Goal: Task Accomplishment & Management: Complete application form

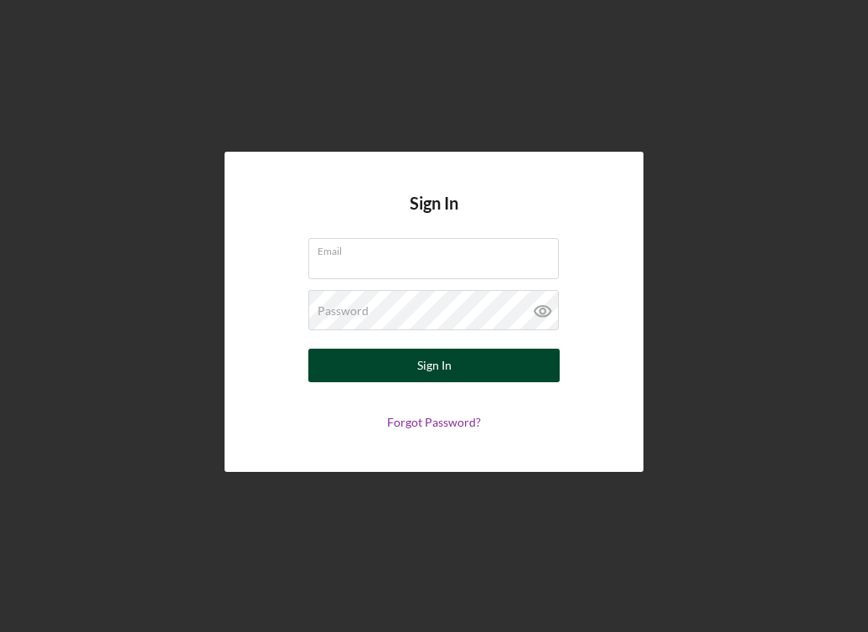
type input "[EMAIL_ADDRESS][DOMAIN_NAME]"
click at [434, 366] on div "Sign In" at bounding box center [434, 366] width 34 height 34
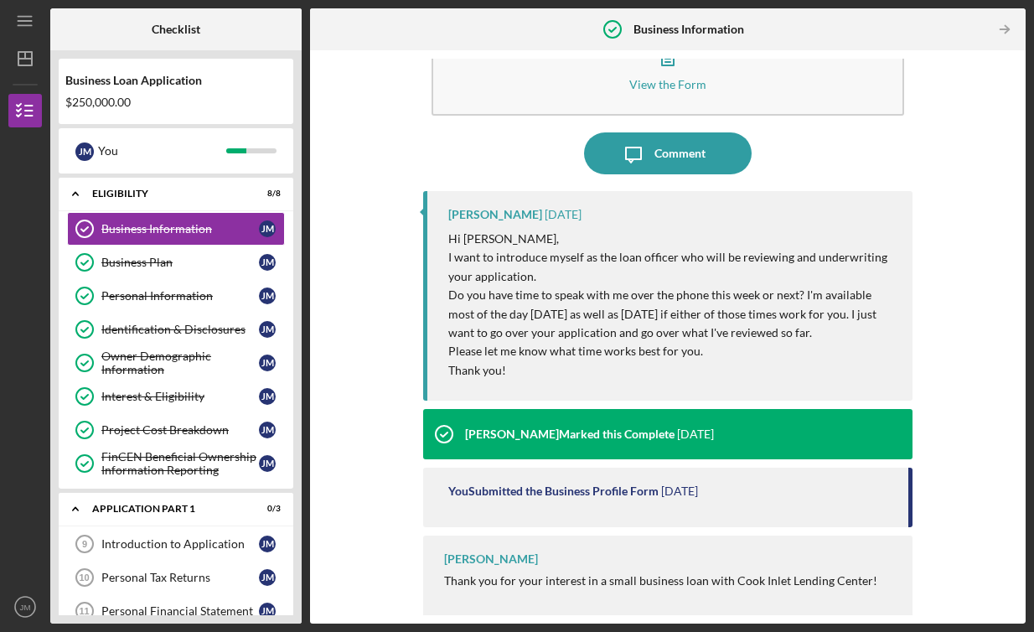
scroll to position [69, 0]
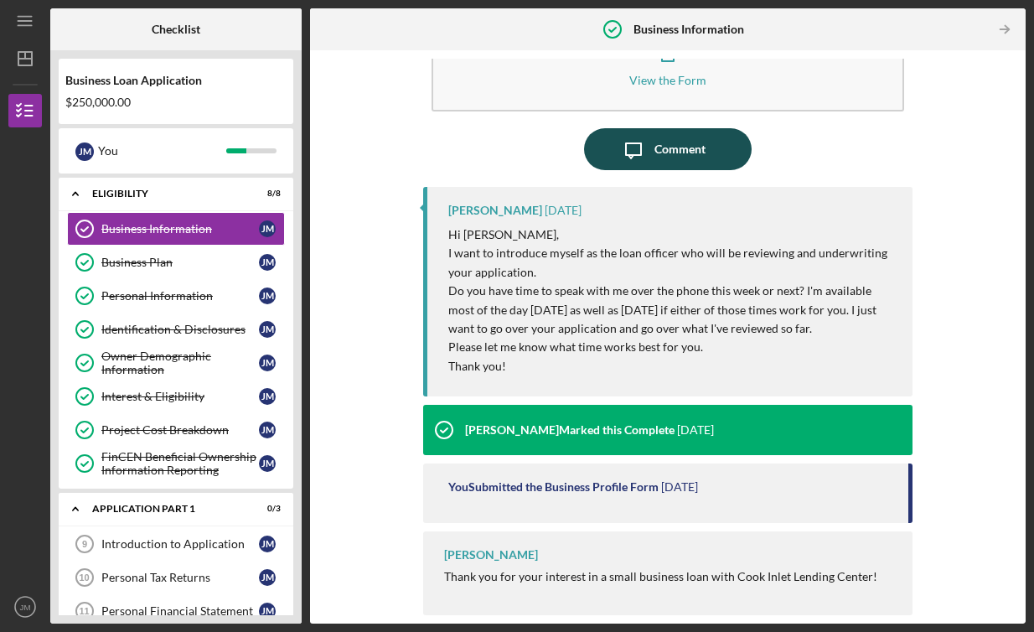
click at [650, 153] on icon "Icon/Message" at bounding box center [634, 149] width 42 height 42
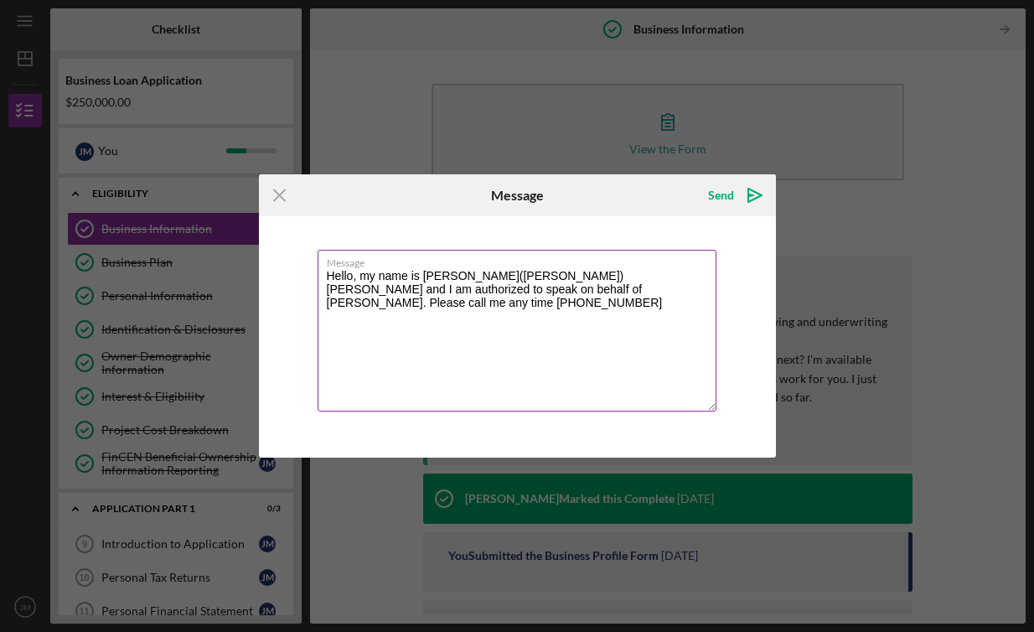
click at [352, 276] on textarea "Hello, my name is [PERSON_NAME]([PERSON_NAME]) [PERSON_NAME] and I am authorize…" at bounding box center [517, 331] width 399 height 162
click at [654, 293] on textarea "Hello [PERSON_NAME], very nice to virtually meet you. My name is [PERSON_NAME](…" at bounding box center [517, 331] width 399 height 162
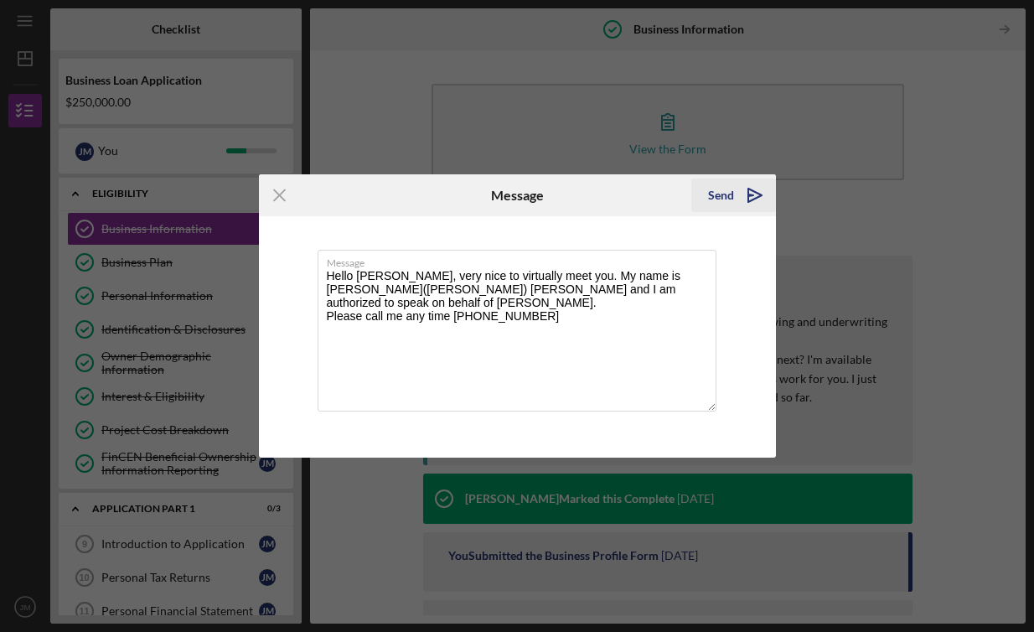
type textarea "Hello [PERSON_NAME], very nice to virtually meet you. My name is [PERSON_NAME](…"
click at [748, 201] on polygon "submit" at bounding box center [754, 195] width 13 height 13
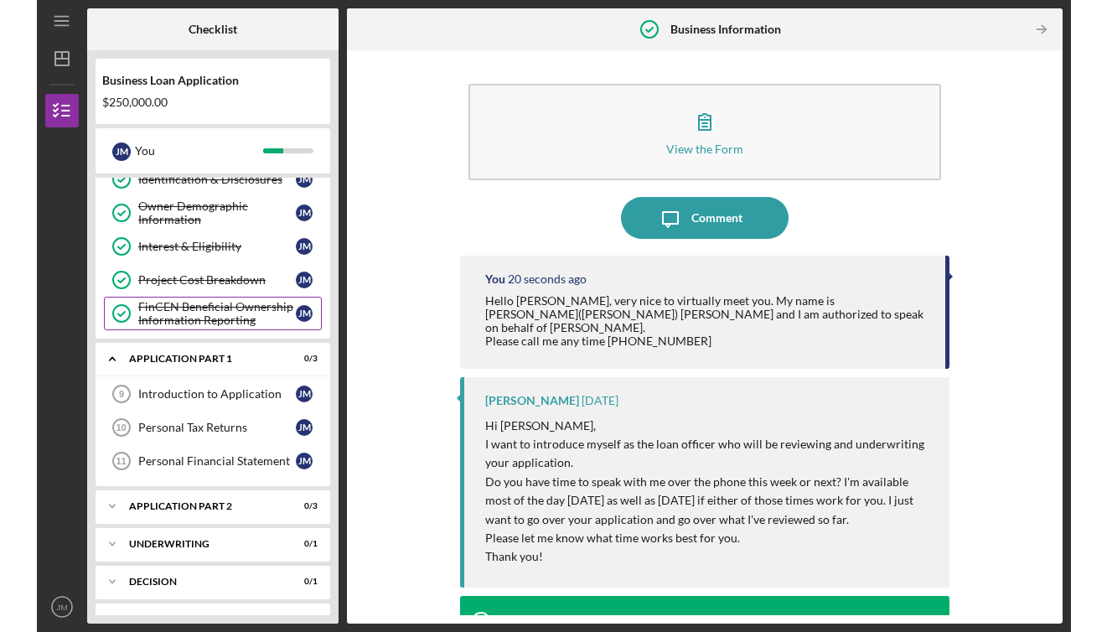
scroll to position [180, 0]
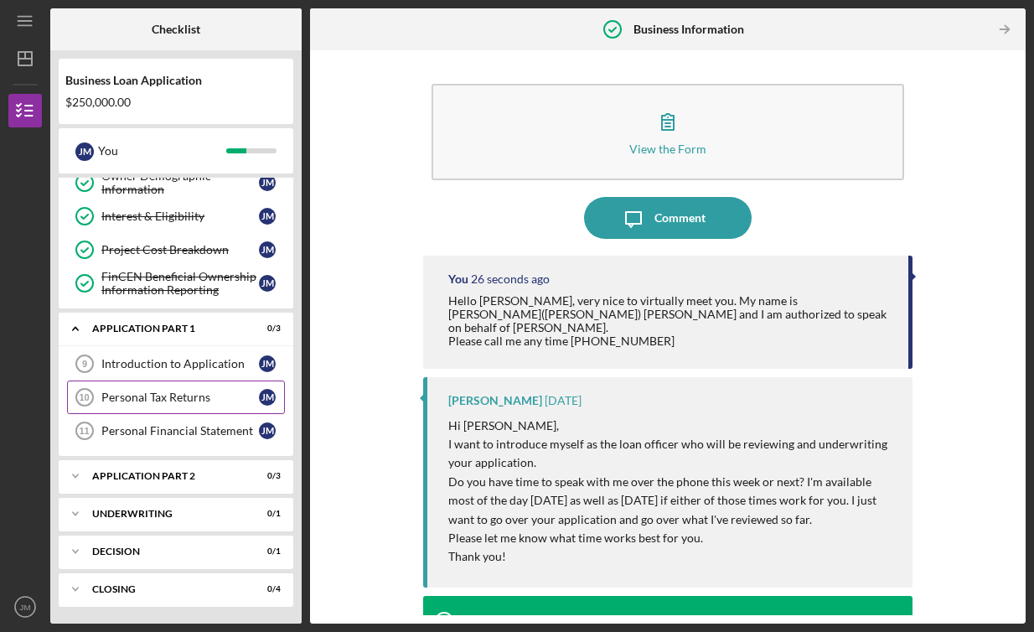
click at [236, 391] on div "Personal Tax Returns" at bounding box center [180, 397] width 158 height 13
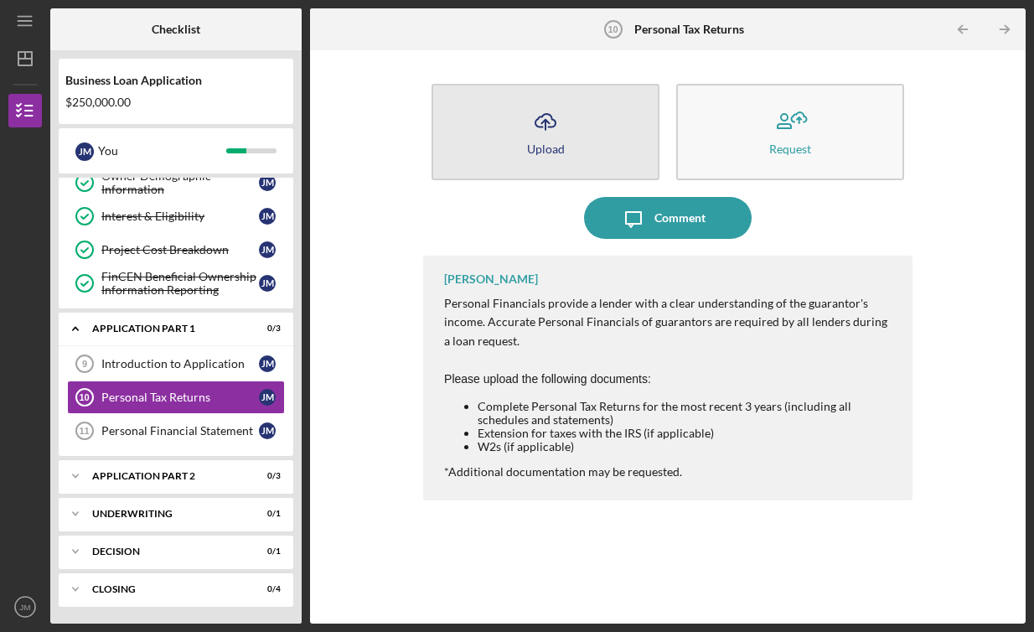
click at [593, 146] on button "Icon/Upload Upload" at bounding box center [546, 132] width 228 height 96
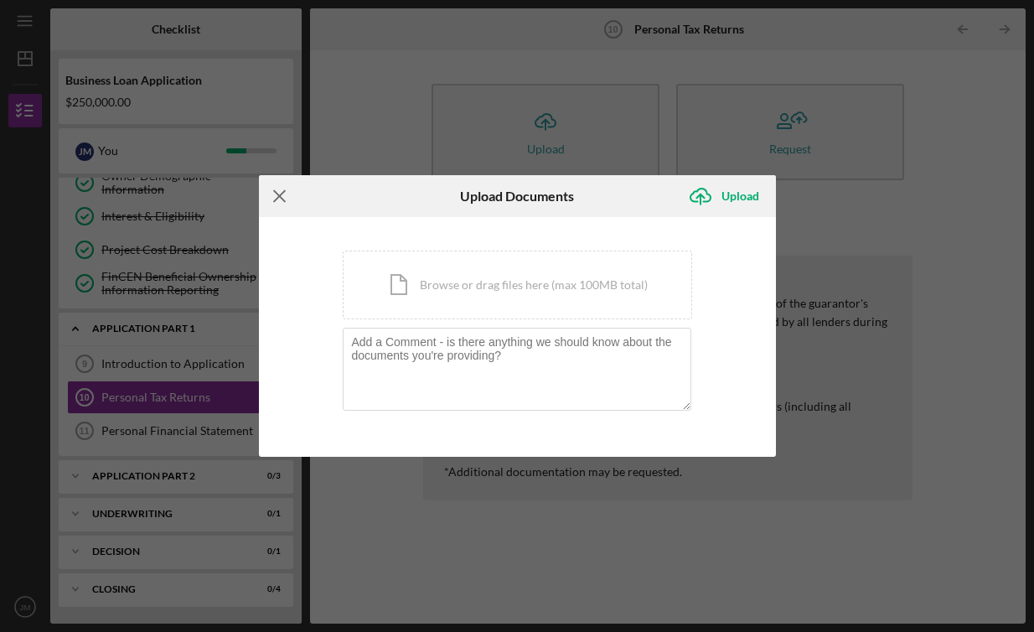
click at [291, 196] on icon "Icon/Menu Close" at bounding box center [280, 196] width 42 height 42
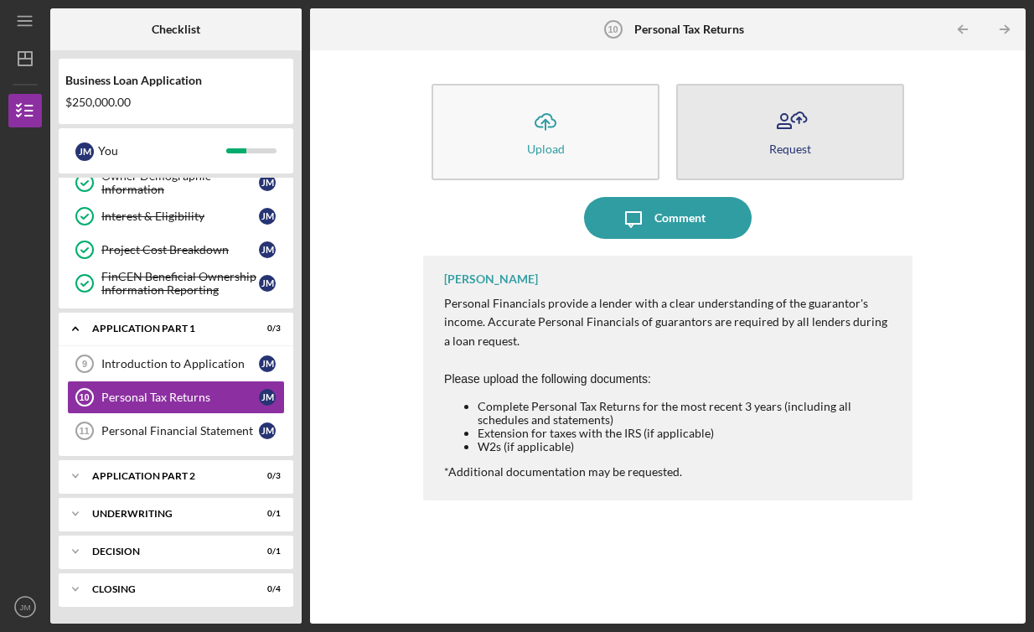
click at [787, 148] on div "Request" at bounding box center [790, 148] width 42 height 13
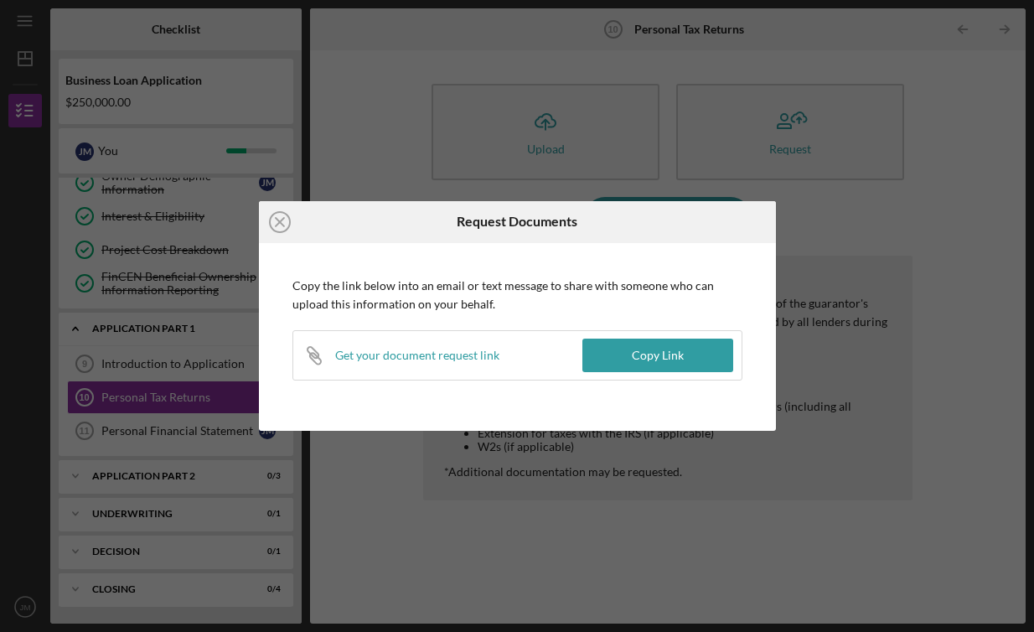
click at [404, 360] on div "Get your document request link" at bounding box center [417, 355] width 164 height 13
click at [293, 225] on icon "Icon/Close" at bounding box center [280, 222] width 42 height 42
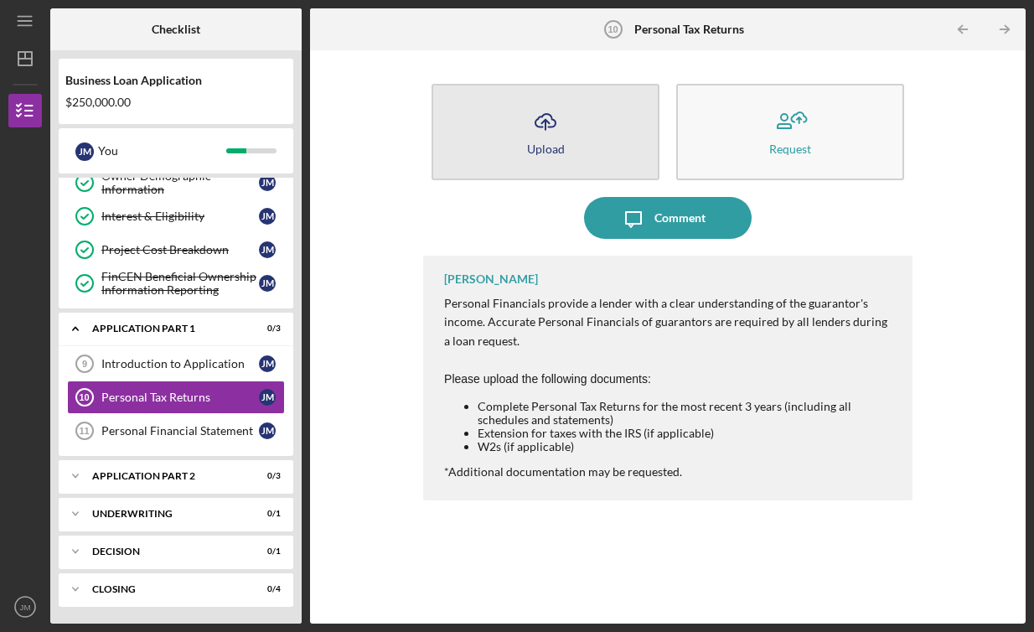
click at [548, 156] on button "Icon/Upload Upload" at bounding box center [546, 132] width 228 height 96
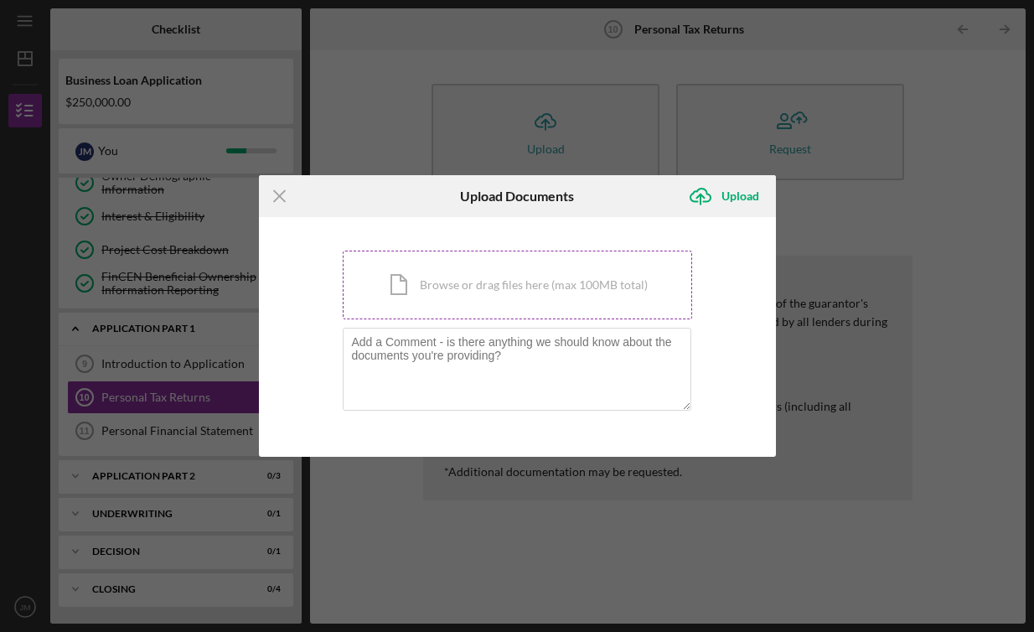
click at [514, 303] on div "Icon/Document Browse or drag files here (max 100MB total) Tap to choose files o…" at bounding box center [518, 285] width 350 height 69
click at [288, 200] on icon "Icon/Menu Close" at bounding box center [280, 196] width 42 height 42
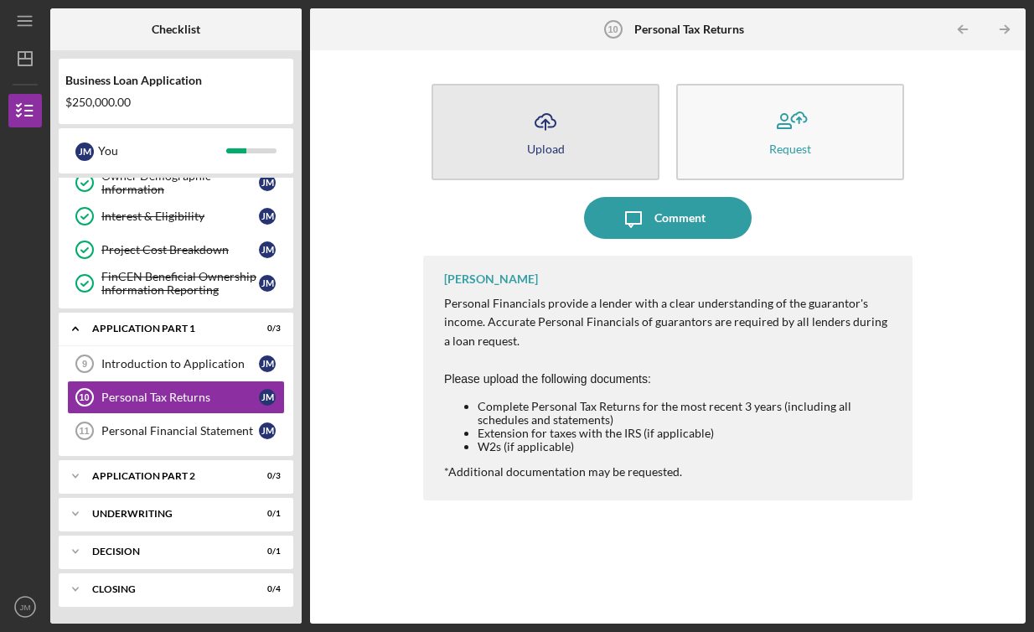
click at [490, 127] on button "Icon/Upload Upload" at bounding box center [546, 132] width 228 height 96
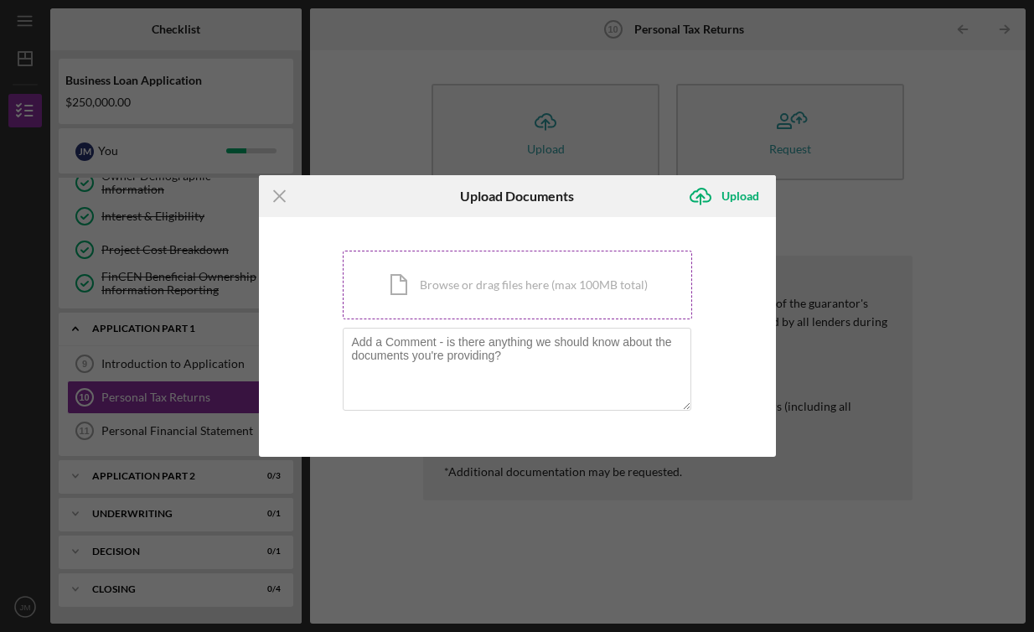
click at [490, 295] on div "Icon/Document Browse or drag files here (max 100MB total) Tap to choose files o…" at bounding box center [518, 285] width 350 height 69
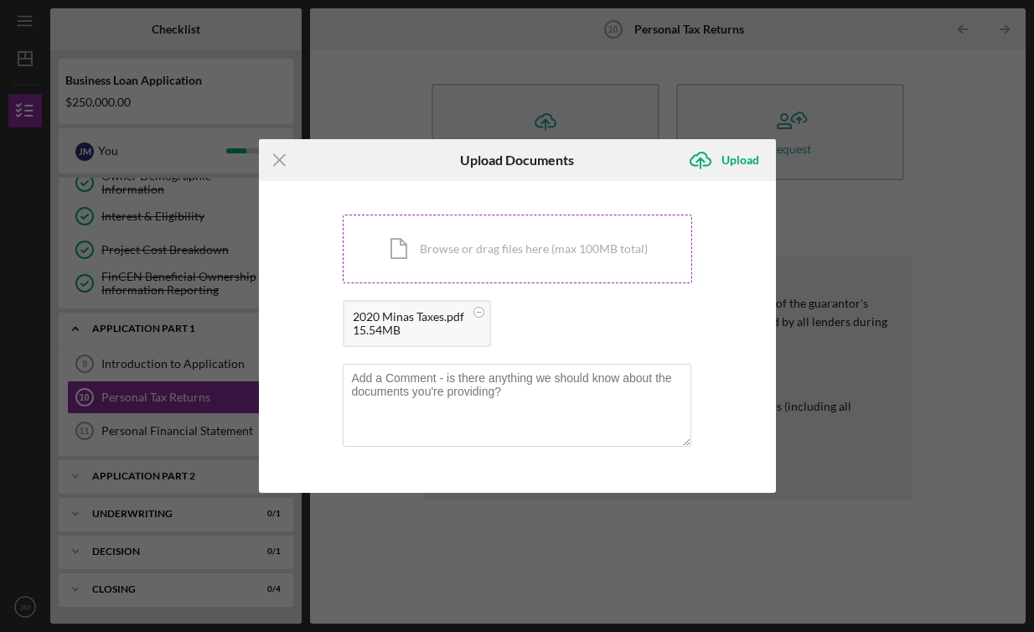
click at [612, 257] on div "Icon/Document Browse or drag files here (max 100MB total) Tap to choose files o…" at bounding box center [518, 249] width 350 height 69
click at [476, 312] on rect at bounding box center [478, 312] width 5 height 1
click at [495, 256] on div "Icon/Document Browse or drag files here (max 100MB total) Tap to choose files o…" at bounding box center [518, 249] width 350 height 69
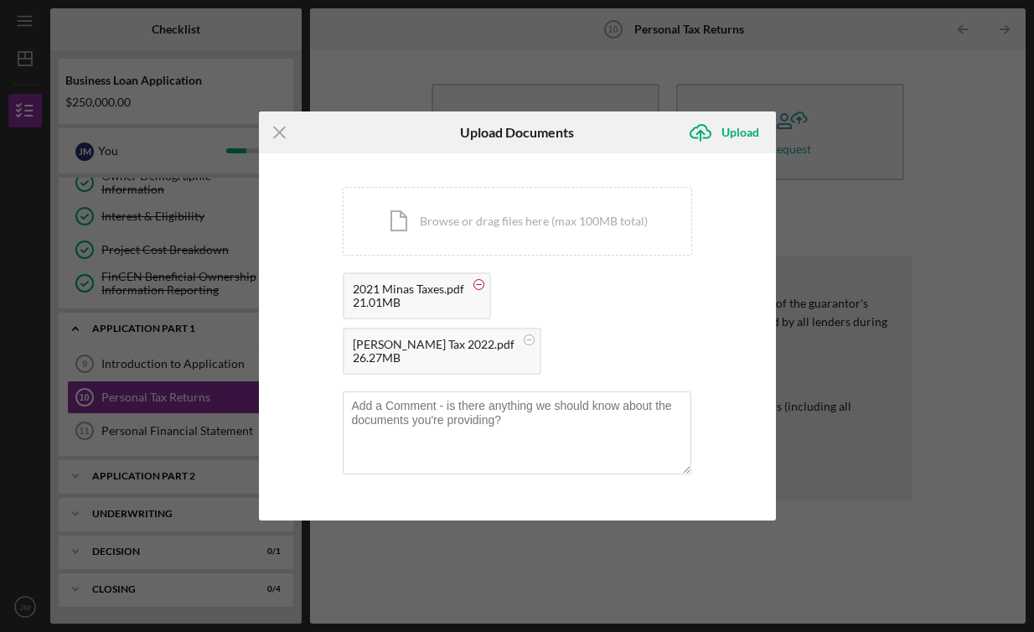
click at [480, 290] on circle at bounding box center [479, 285] width 10 height 10
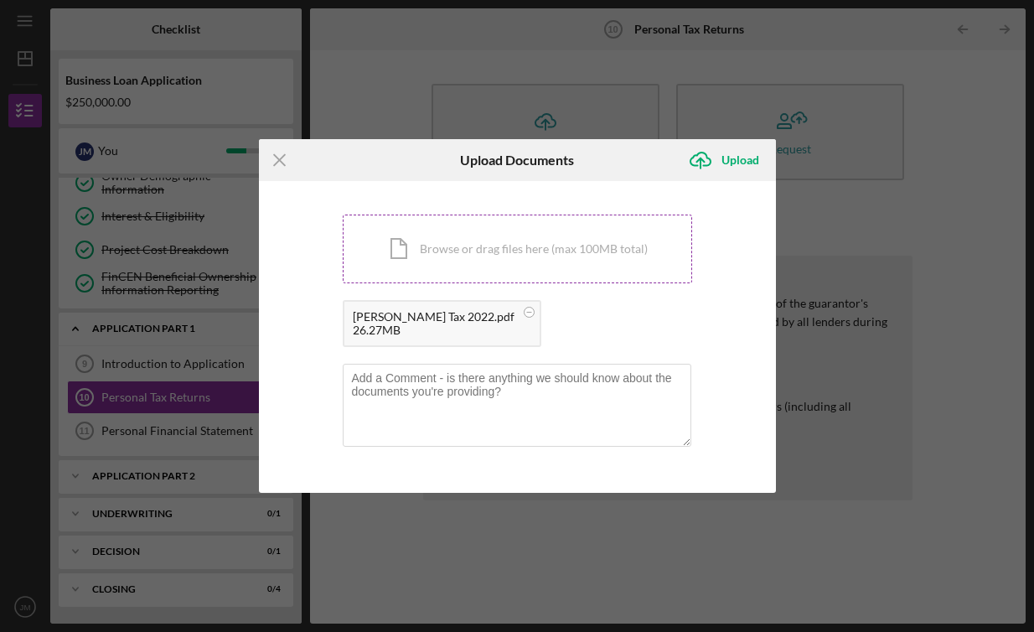
click at [490, 258] on div "Icon/Document Browse or drag files here (max 100MB total) Tap to choose files o…" at bounding box center [518, 249] width 350 height 69
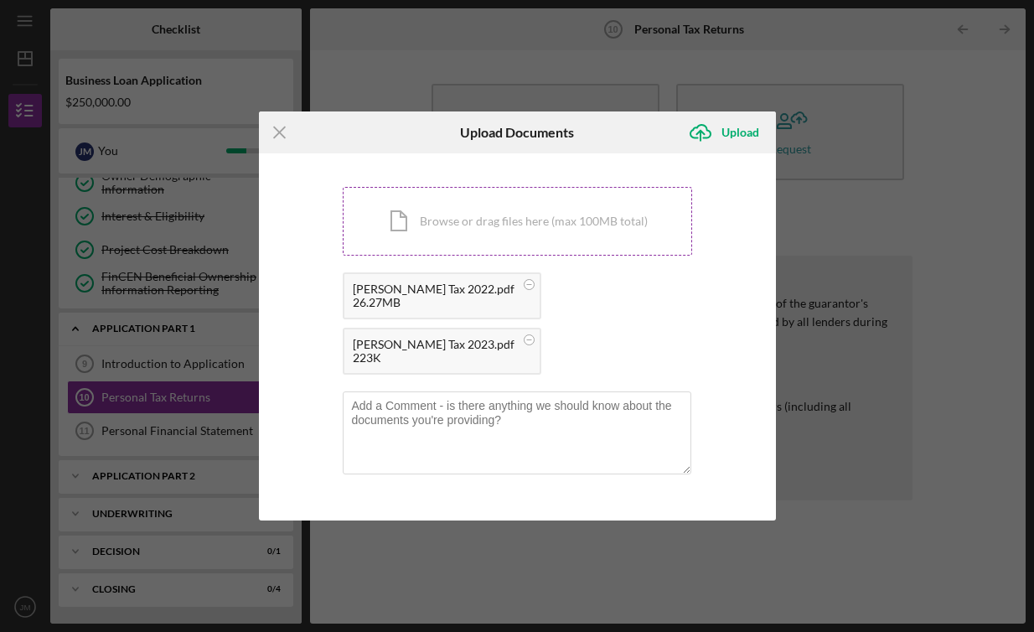
click at [583, 256] on div "Icon/Document Browse or drag files here (max 100MB total) Tap to choose files o…" at bounding box center [518, 221] width 350 height 69
click at [495, 251] on div "Icon/Document Browse or drag files here (max 100MB total) Tap to choose files o…" at bounding box center [518, 221] width 350 height 69
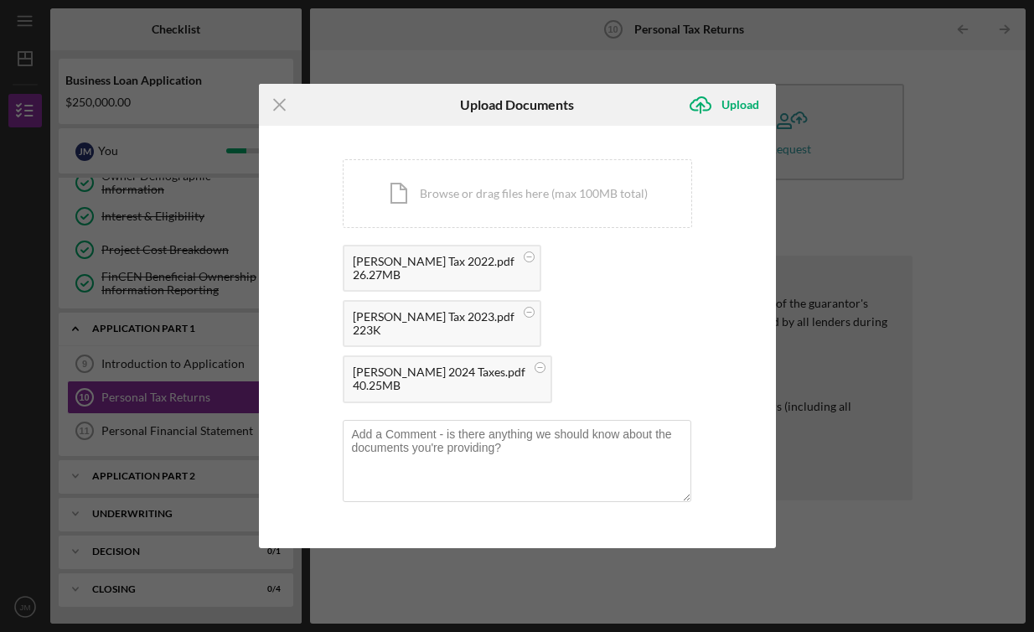
click at [623, 358] on div "[PERSON_NAME] Tax 2022.pdf 26.27MB [PERSON_NAME] Tax 2023.pdf 223K [PERSON_NAME…" at bounding box center [518, 328] width 350 height 167
click at [730, 122] on div "Upload" at bounding box center [741, 105] width 38 height 34
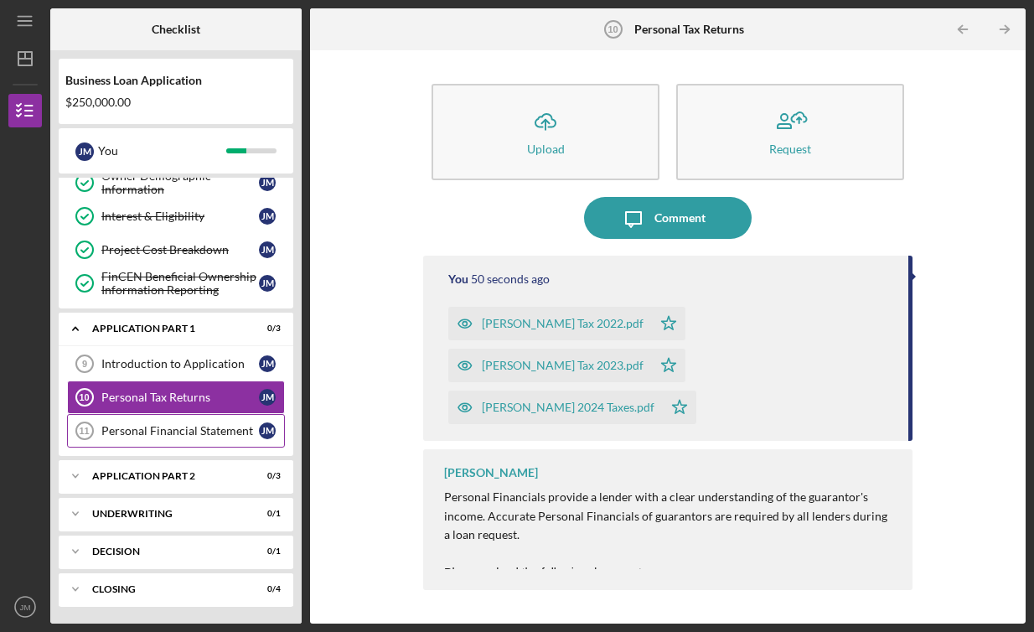
click at [167, 433] on div "Personal Financial Statement" at bounding box center [180, 430] width 158 height 13
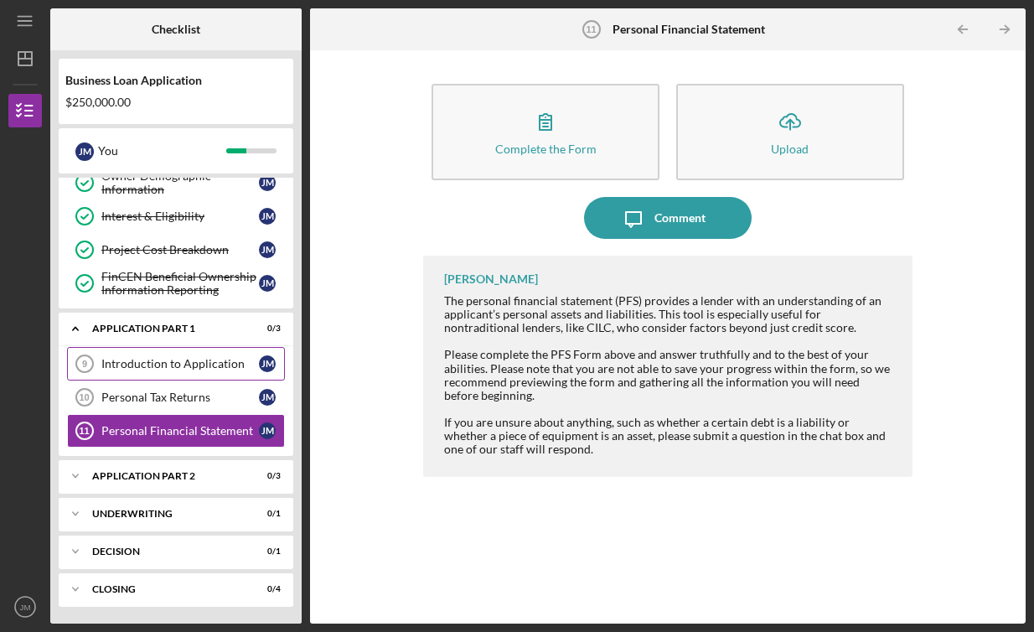
click at [195, 370] on link "Introduction to Application 9 Introduction to Application [PERSON_NAME]" at bounding box center [176, 364] width 218 height 34
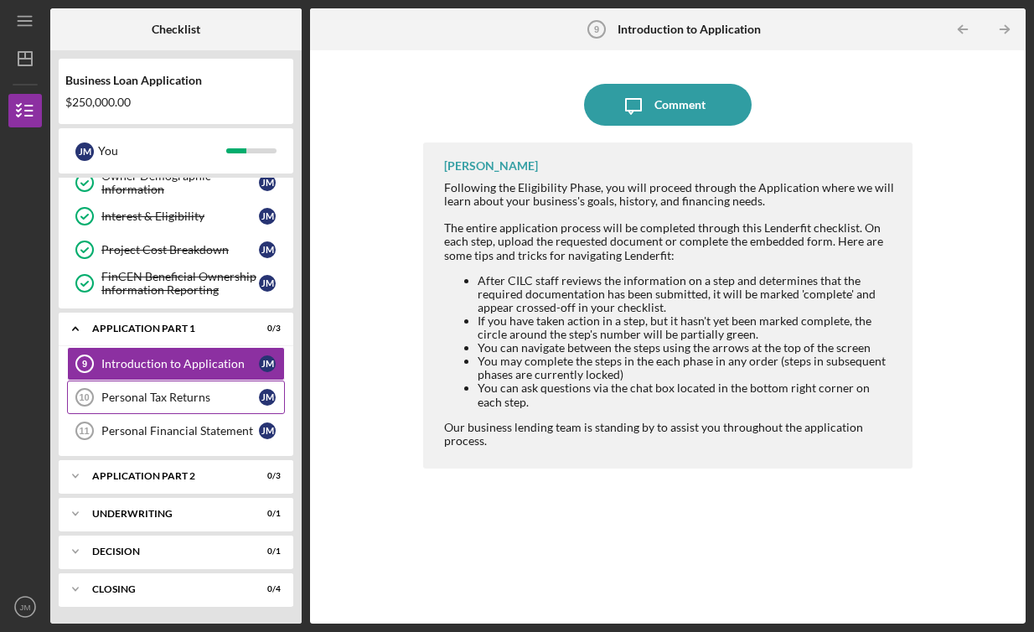
click at [158, 399] on div "Personal Tax Returns" at bounding box center [180, 397] width 158 height 13
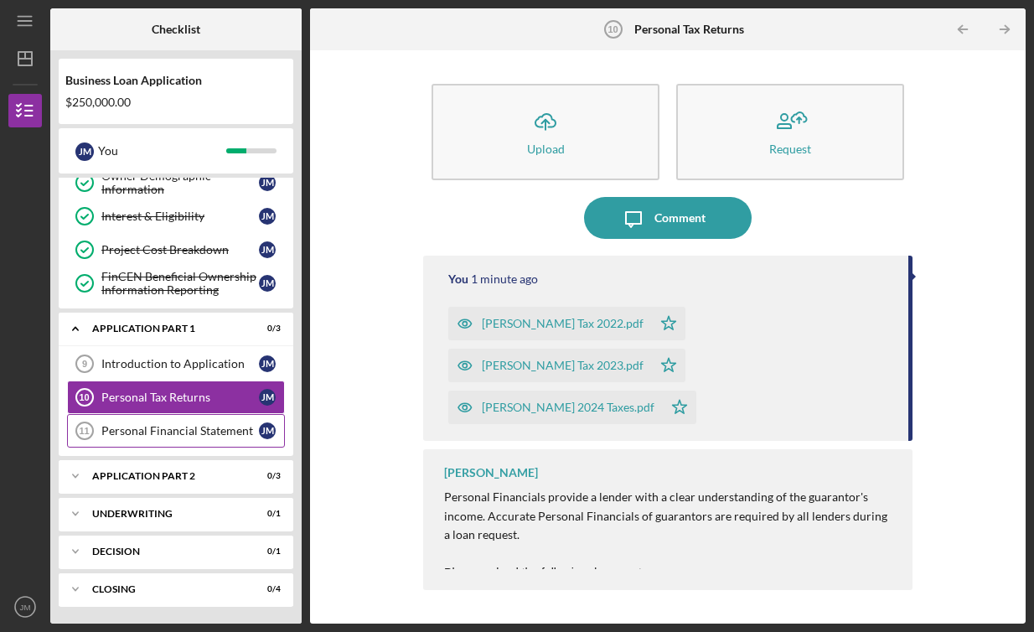
click at [163, 442] on link "Personal Financial Statement 11 Personal Financial Statement [PERSON_NAME]" at bounding box center [176, 431] width 218 height 34
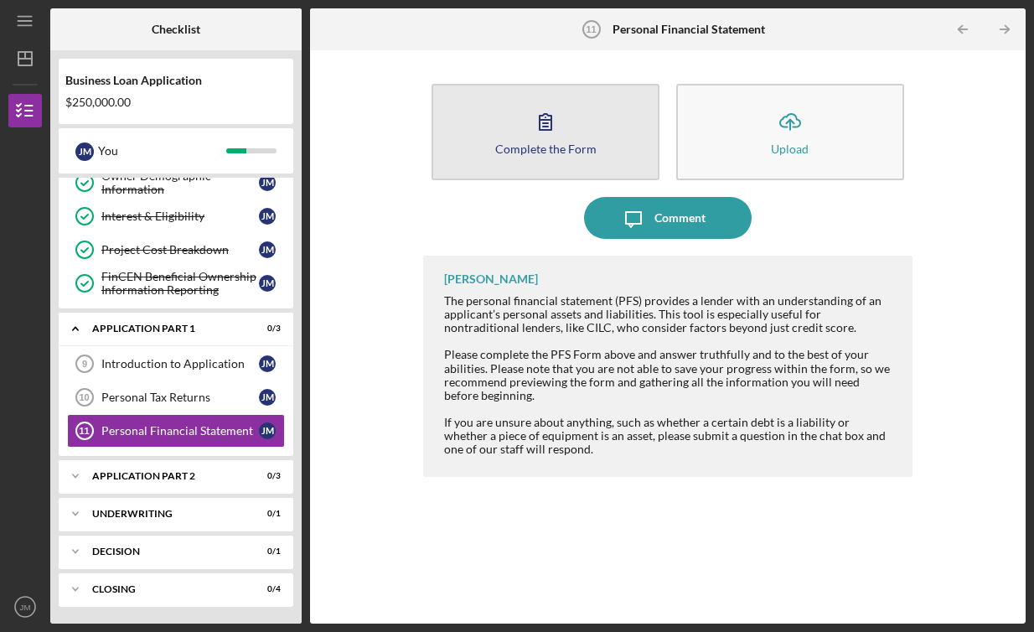
click at [507, 148] on div "Complete the Form" at bounding box center [545, 148] width 101 height 13
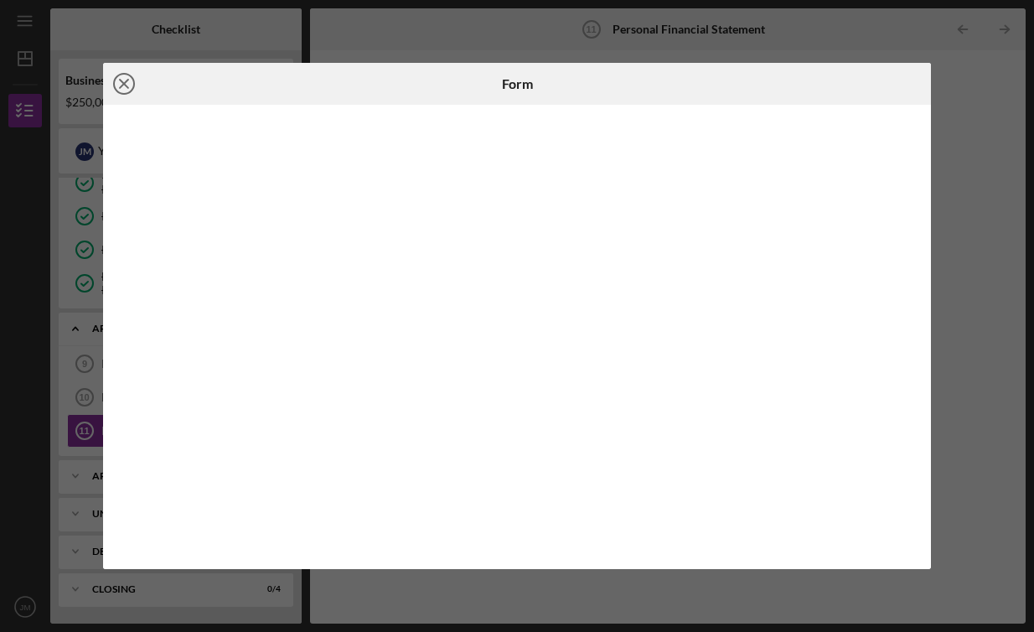
click at [134, 80] on circle at bounding box center [124, 84] width 20 height 20
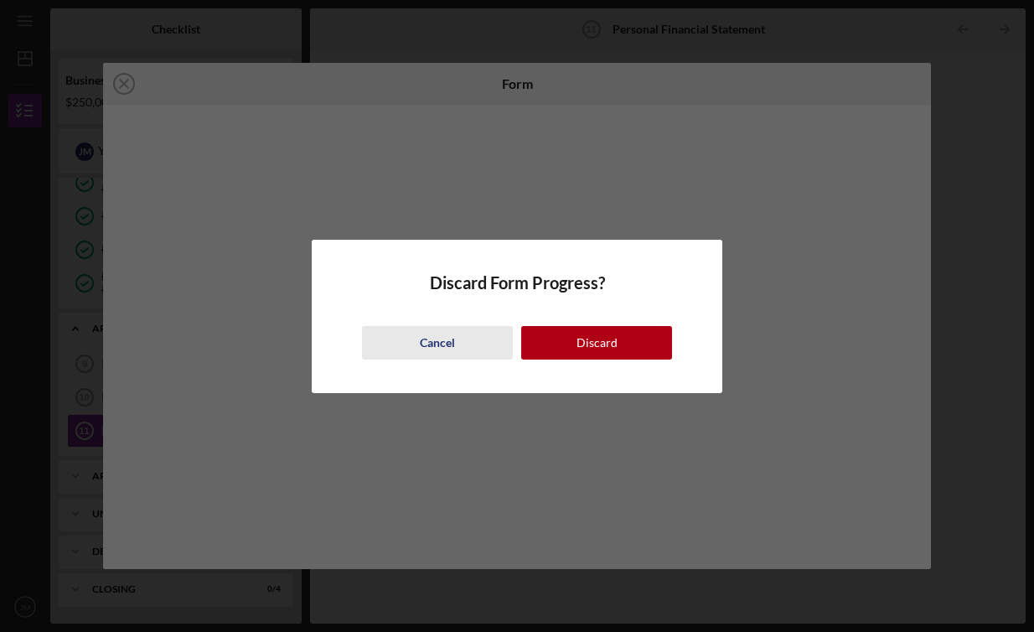
click at [437, 346] on div "Cancel" at bounding box center [437, 343] width 35 height 34
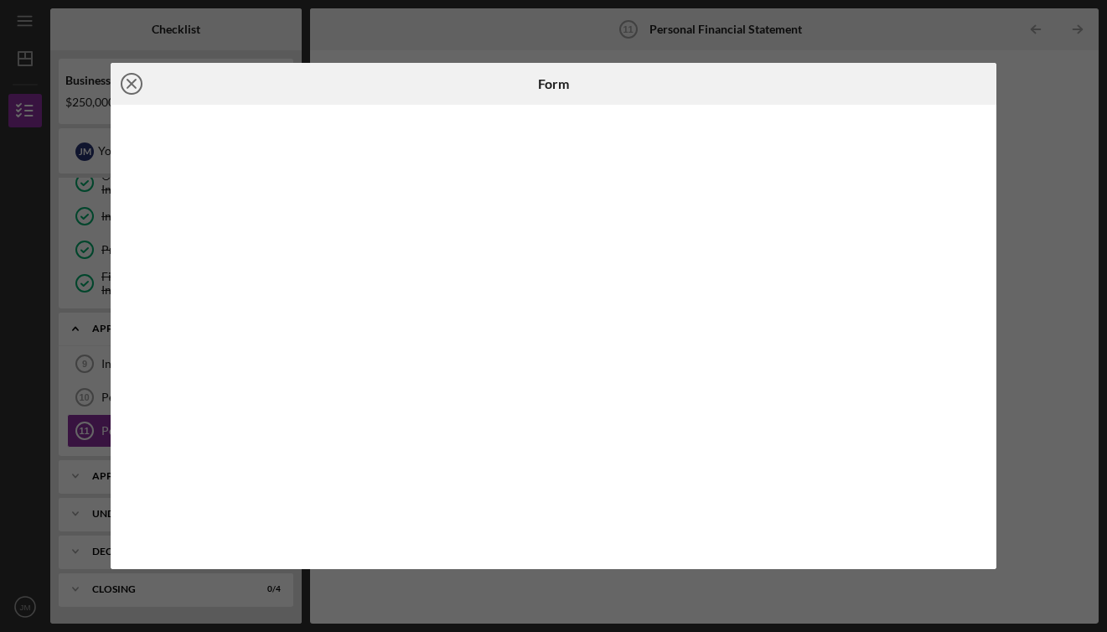
click at [129, 84] on icon "Icon/Close" at bounding box center [132, 84] width 42 height 42
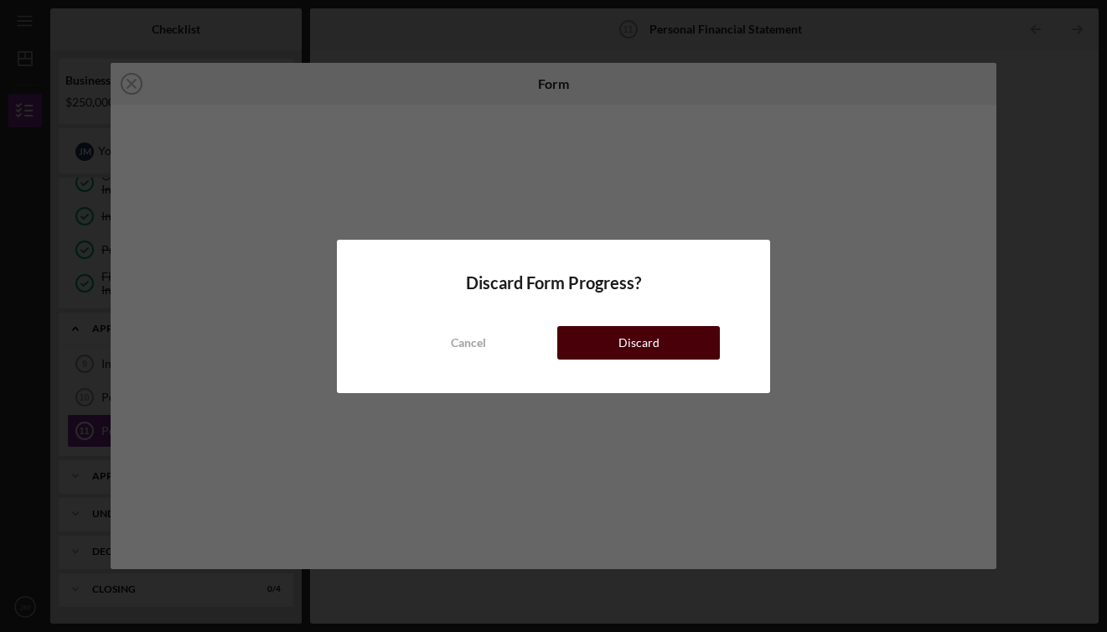
click at [661, 344] on button "Discard" at bounding box center [638, 343] width 162 height 34
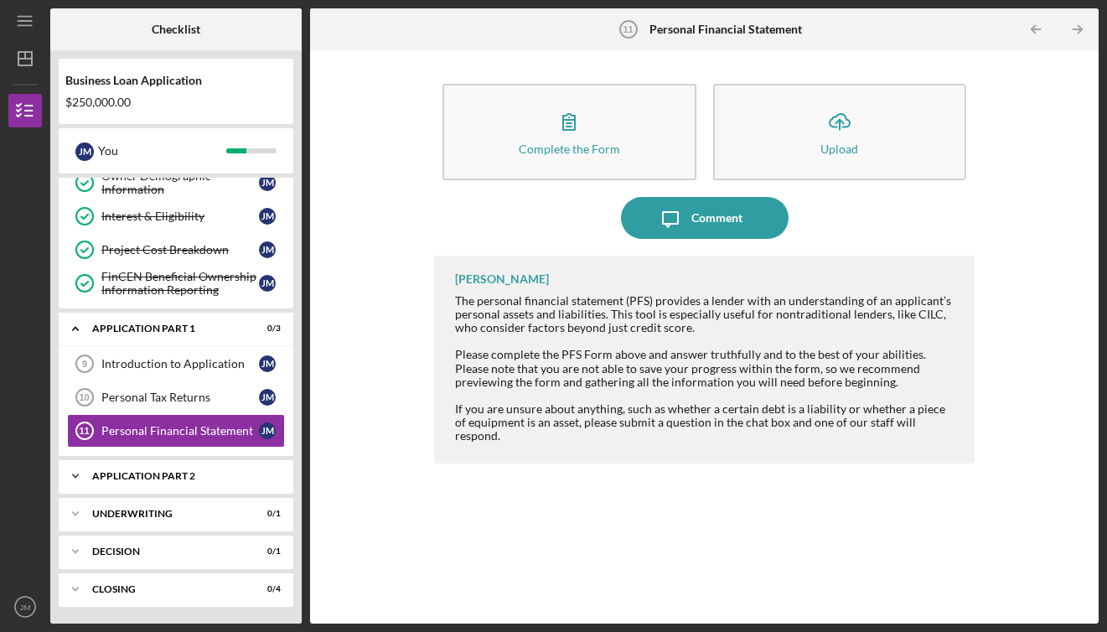
click at [184, 475] on div "Application Part 2" at bounding box center [182, 476] width 180 height 10
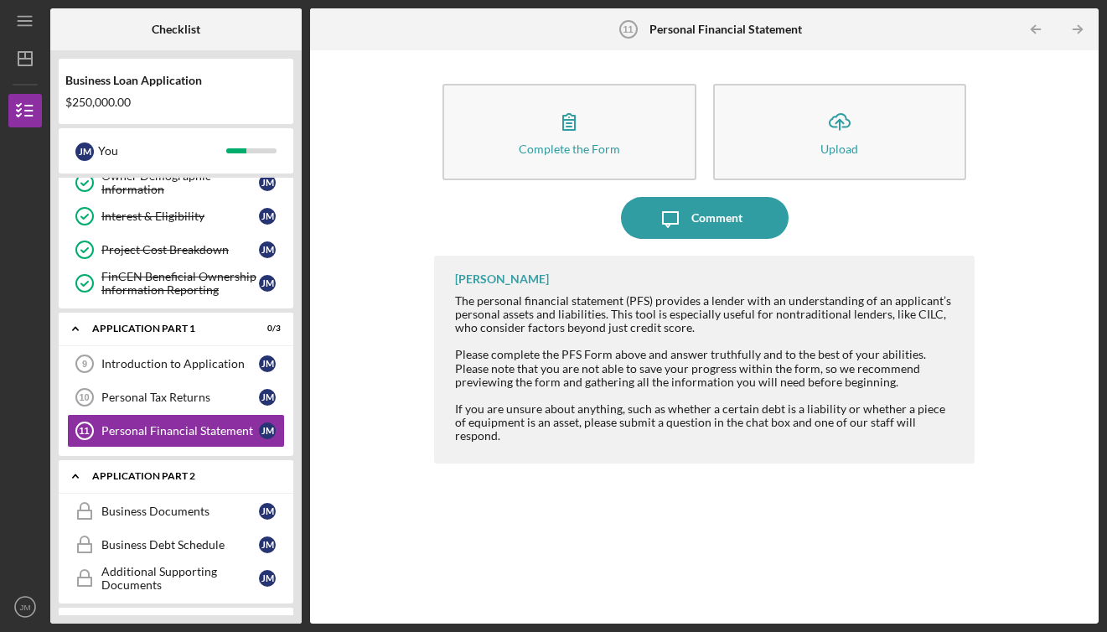
click at [184, 475] on div "Application Part 2" at bounding box center [182, 476] width 180 height 10
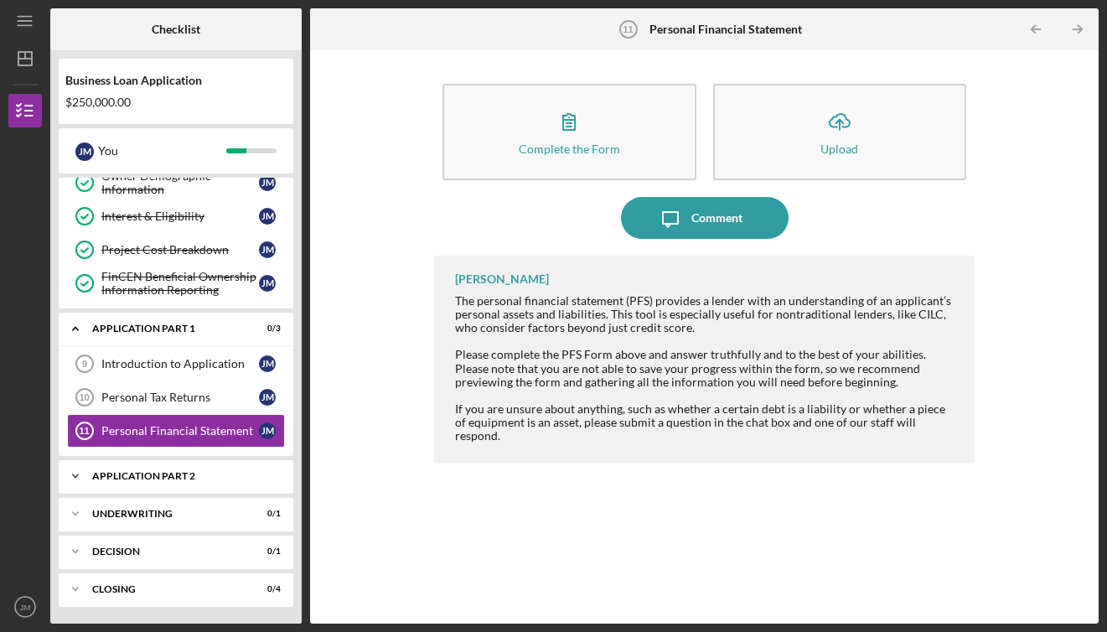
click at [184, 475] on div "Application Part 2" at bounding box center [182, 476] width 180 height 10
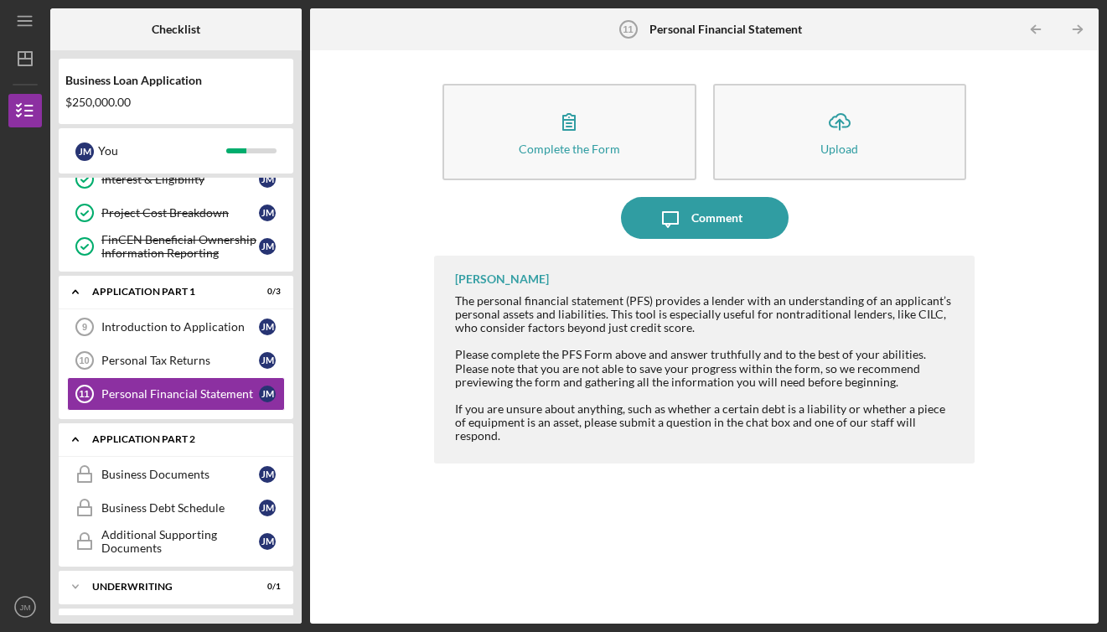
scroll to position [234, 0]
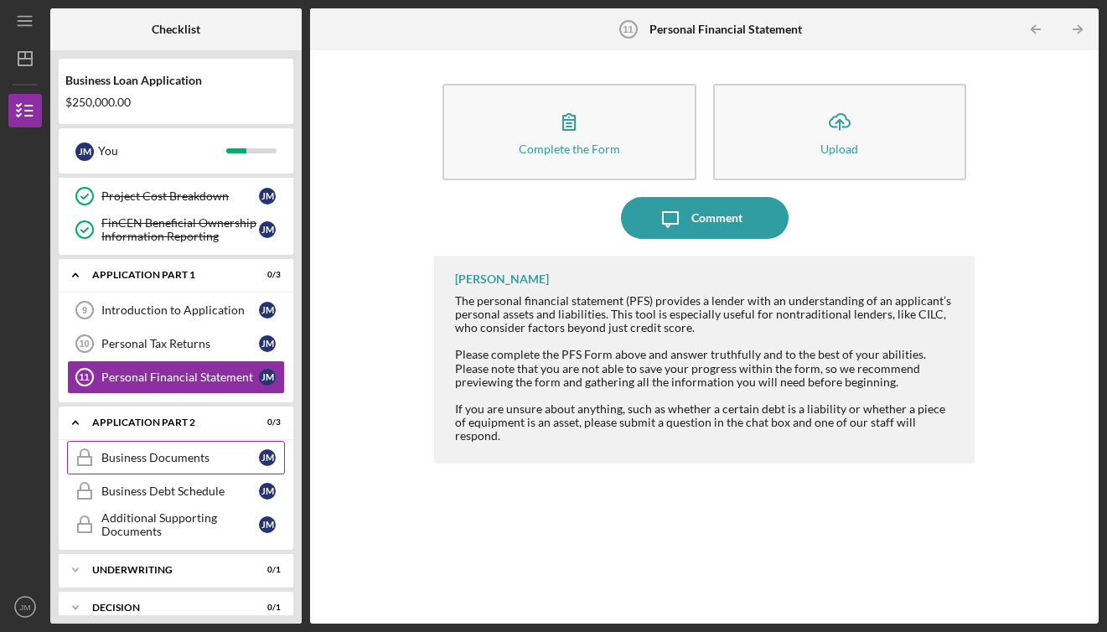
click at [171, 466] on link "Business Documents Business Documents [PERSON_NAME]" at bounding box center [176, 458] width 218 height 34
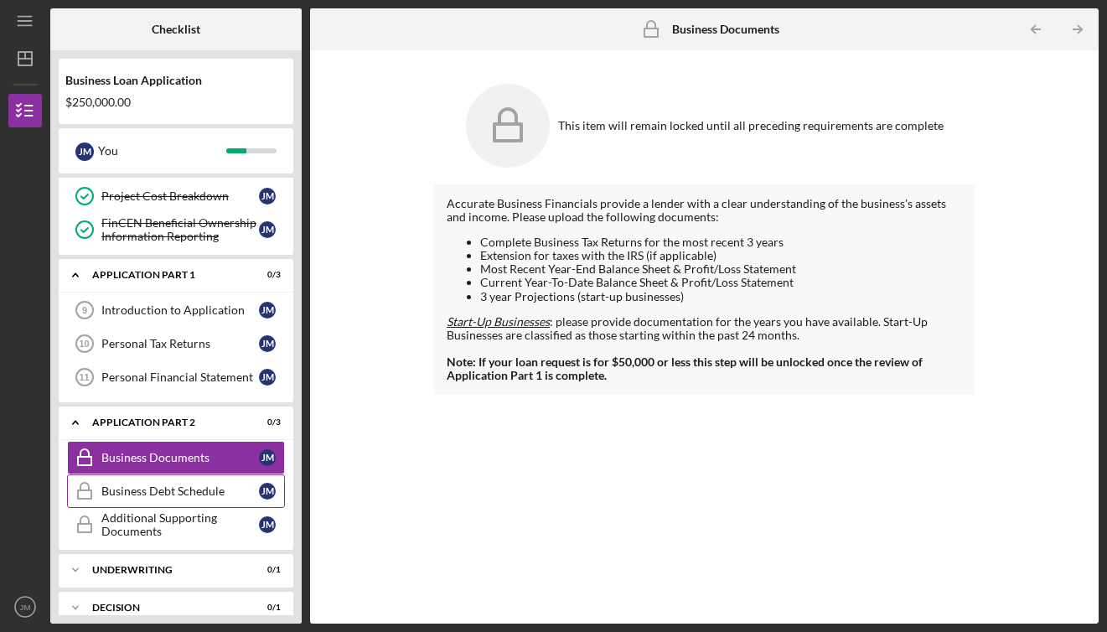
click at [160, 494] on div "Business Debt Schedule" at bounding box center [180, 490] width 158 height 13
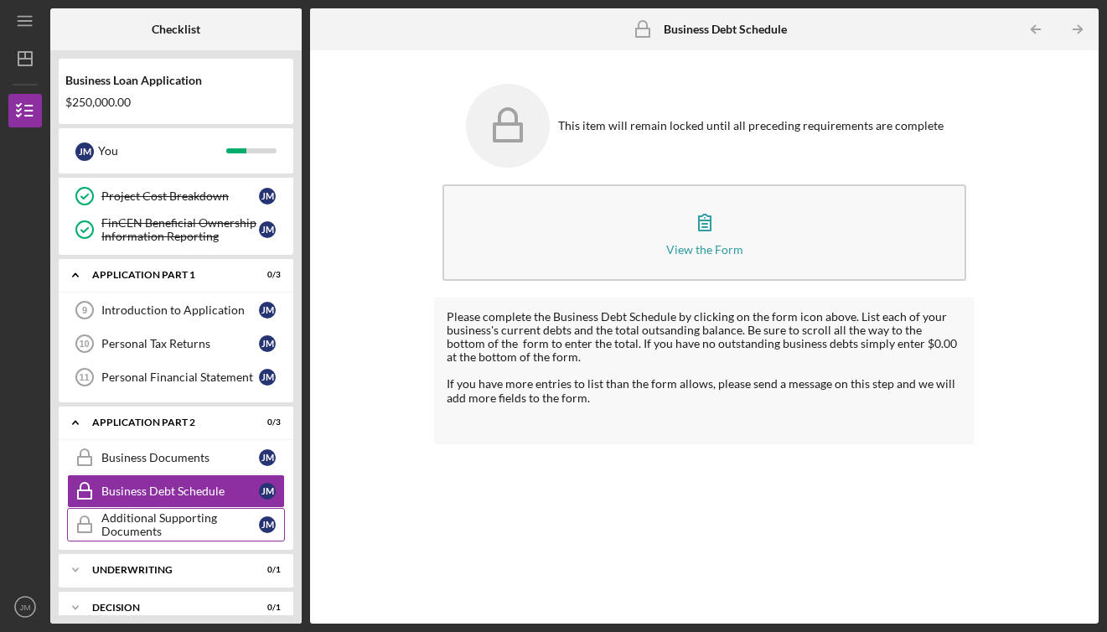
click at [156, 515] on div "Additional Supporting Documents" at bounding box center [180, 524] width 158 height 27
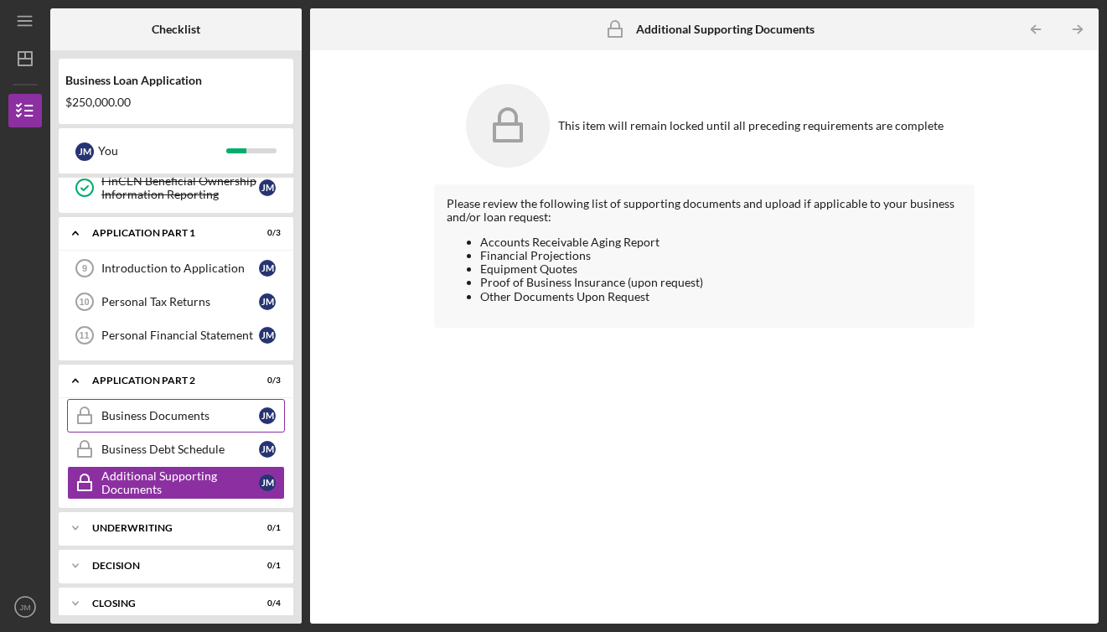
scroll to position [290, 0]
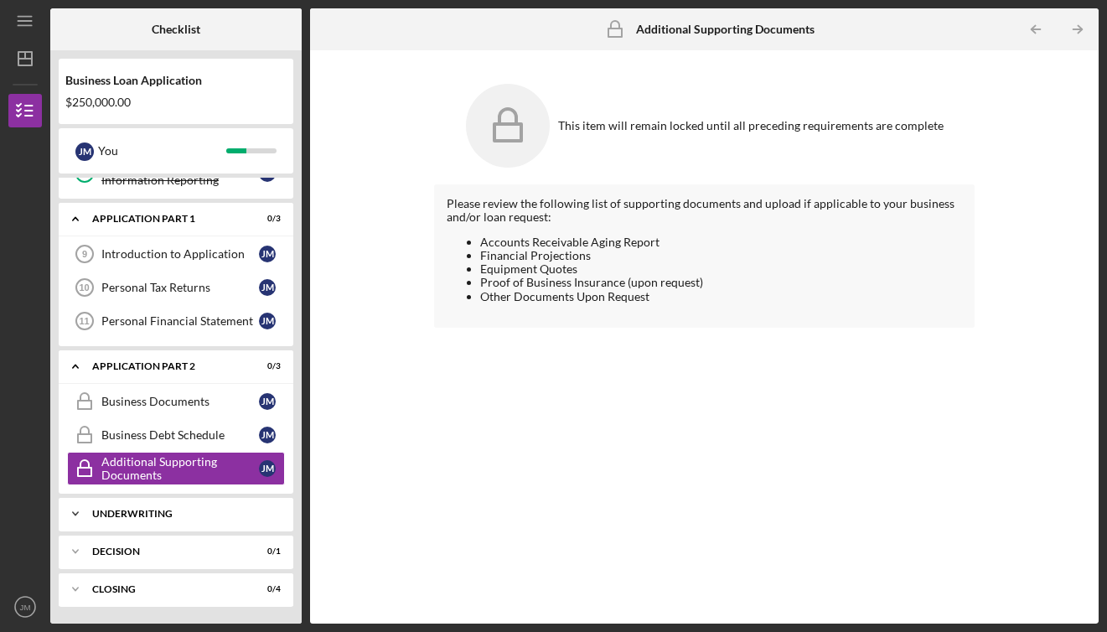
click at [150, 508] on div "Icon/Expander Underwriting 0 / 1" at bounding box center [176, 514] width 235 height 34
click at [137, 556] on div "Underwriting" at bounding box center [180, 548] width 158 height 13
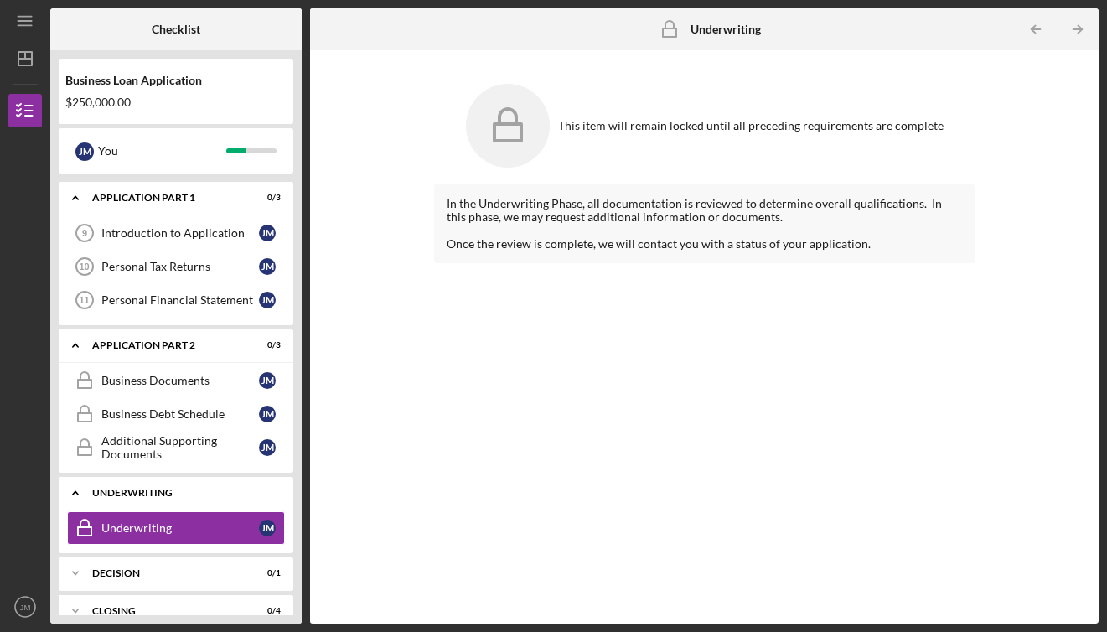
scroll to position [313, 0]
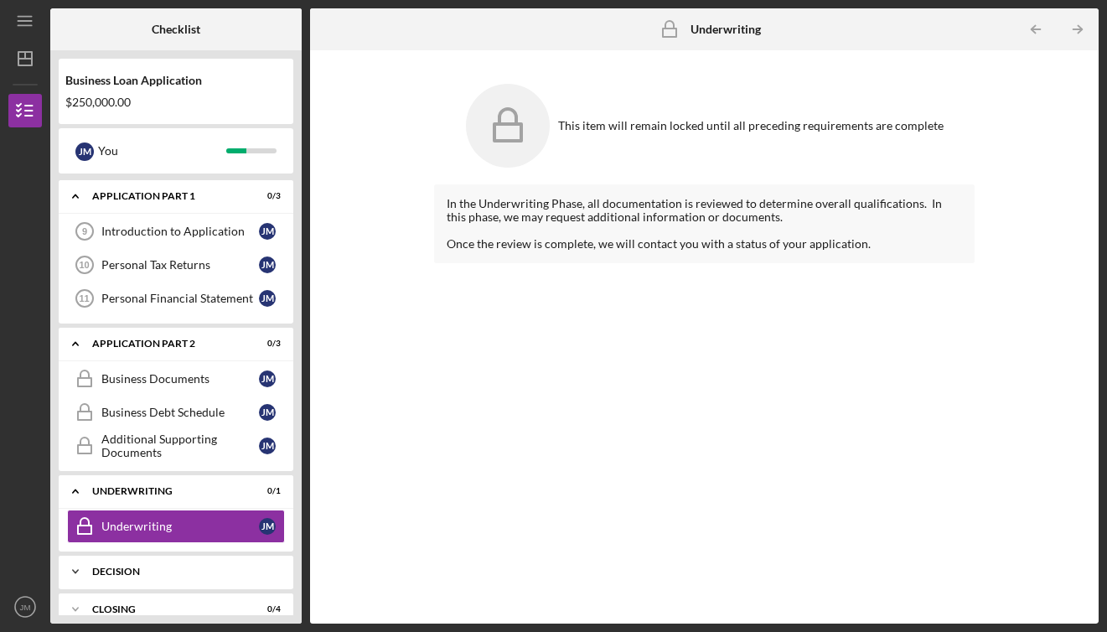
click at [143, 564] on div "Icon/Expander Decision 0 / 1" at bounding box center [176, 572] width 235 height 34
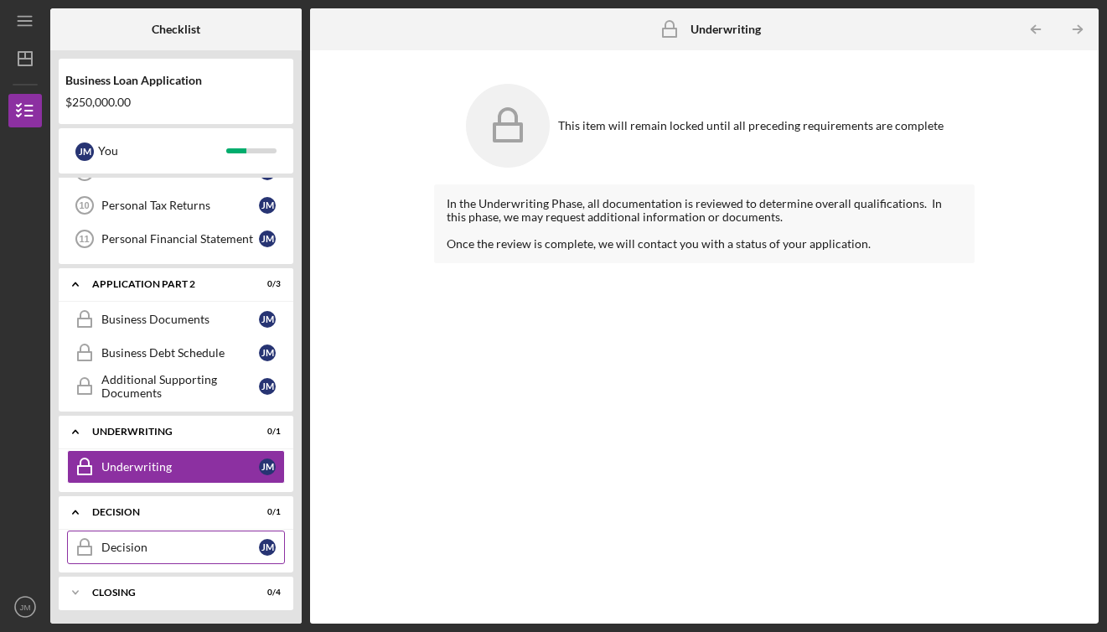
click at [127, 544] on div "Decision" at bounding box center [180, 547] width 158 height 13
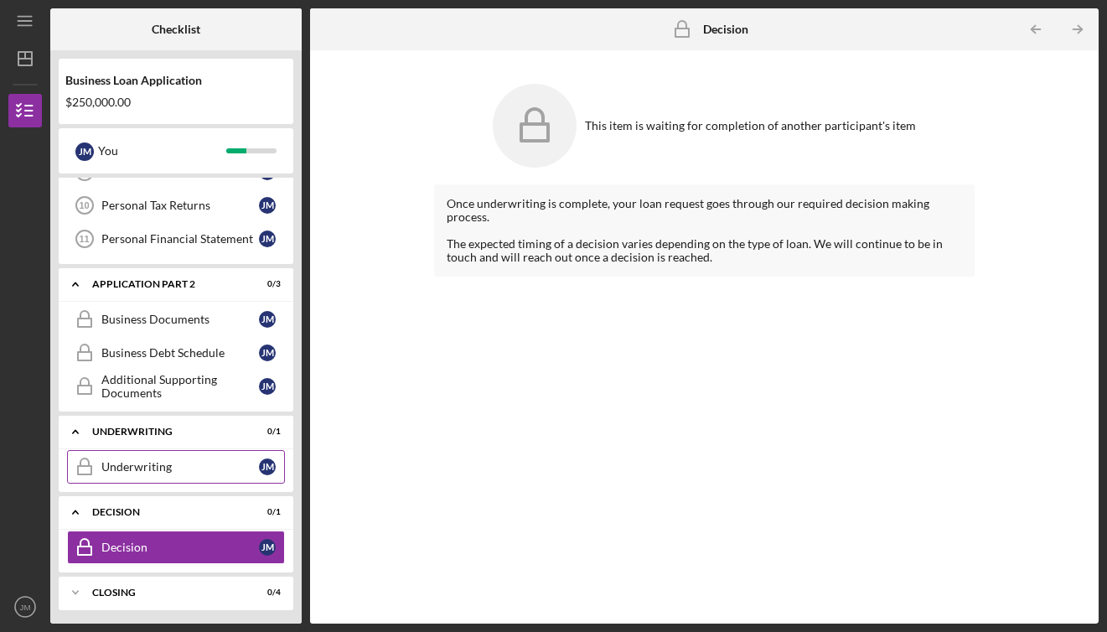
click at [141, 466] on div "Underwriting" at bounding box center [180, 466] width 158 height 13
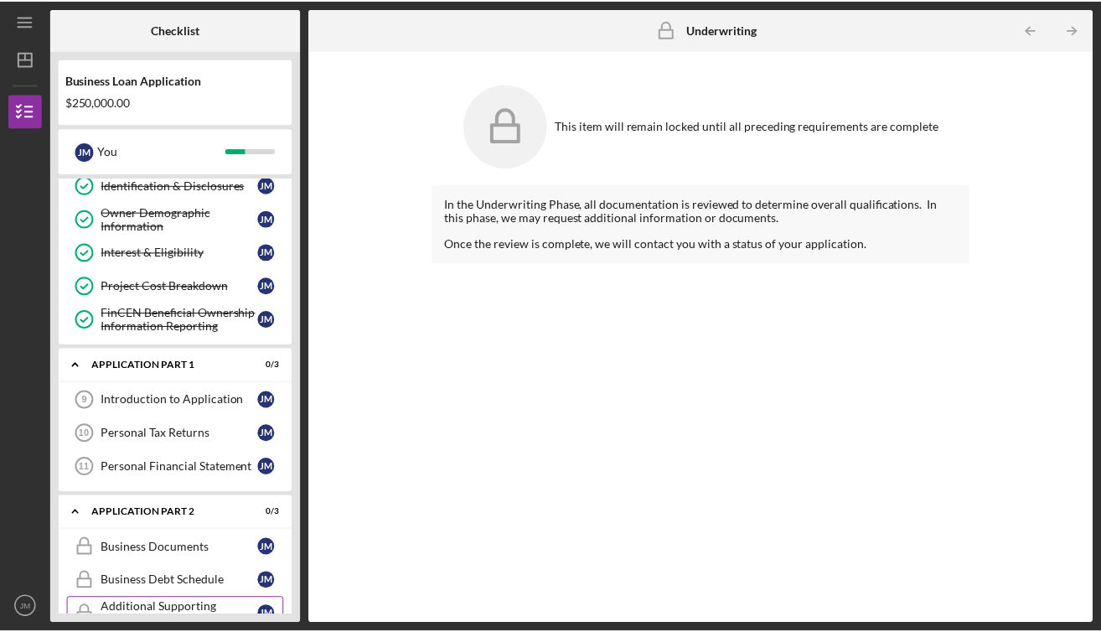
scroll to position [144, 0]
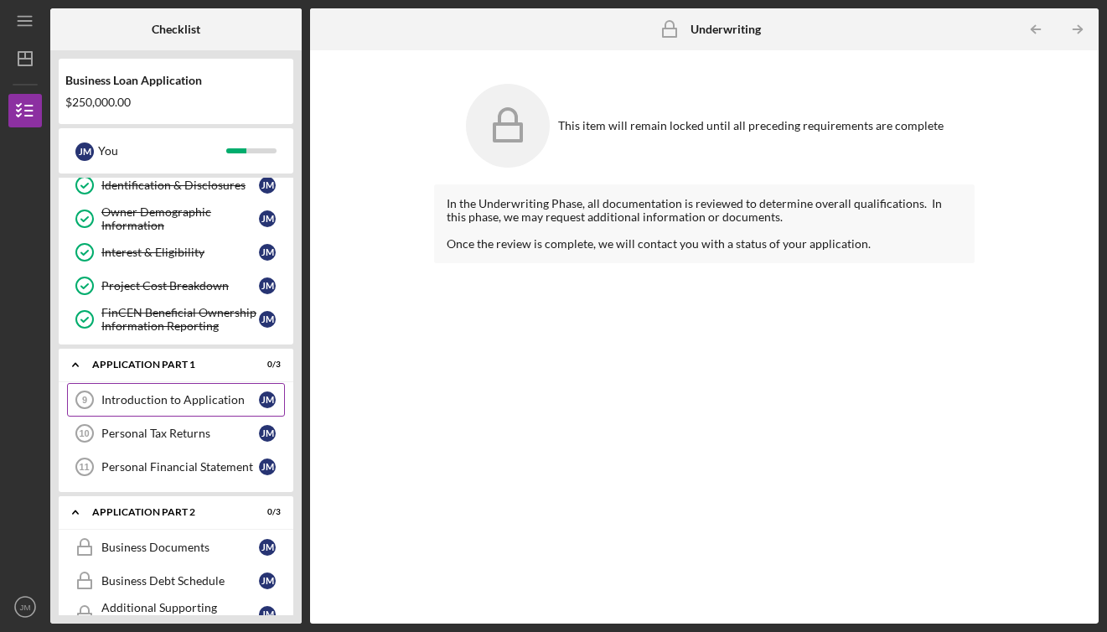
click at [187, 399] on div "Introduction to Application" at bounding box center [180, 399] width 158 height 13
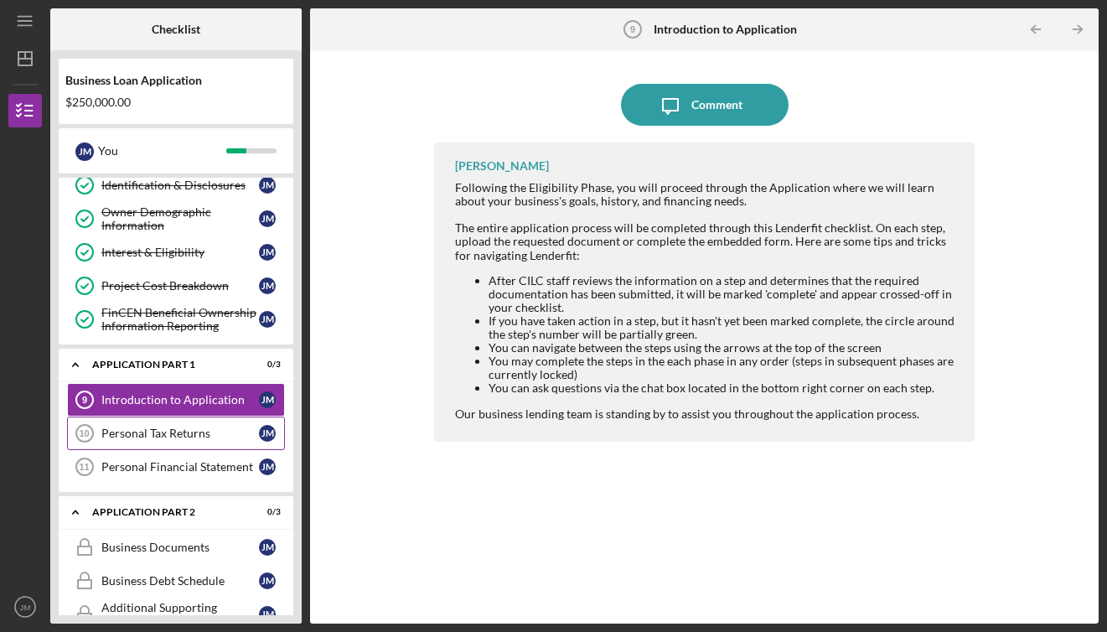
click at [181, 440] on link "Personal Tax Returns 10 Personal Tax Returns [PERSON_NAME]" at bounding box center [176, 434] width 218 height 34
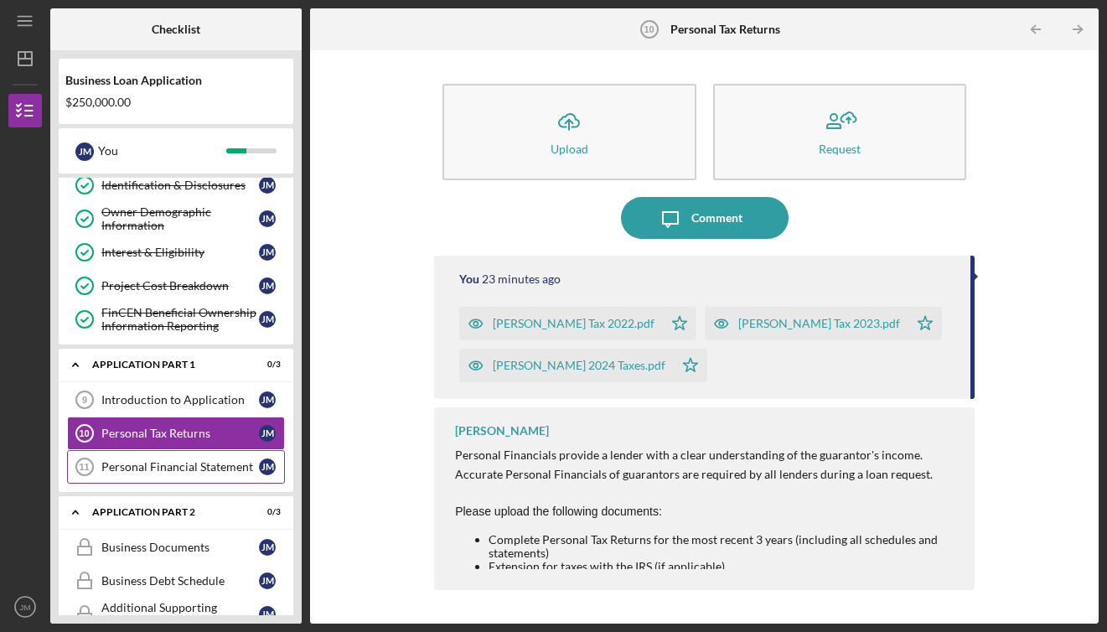
click at [174, 470] on div "Personal Financial Statement" at bounding box center [180, 466] width 158 height 13
